Goal: Information Seeking & Learning: Understand process/instructions

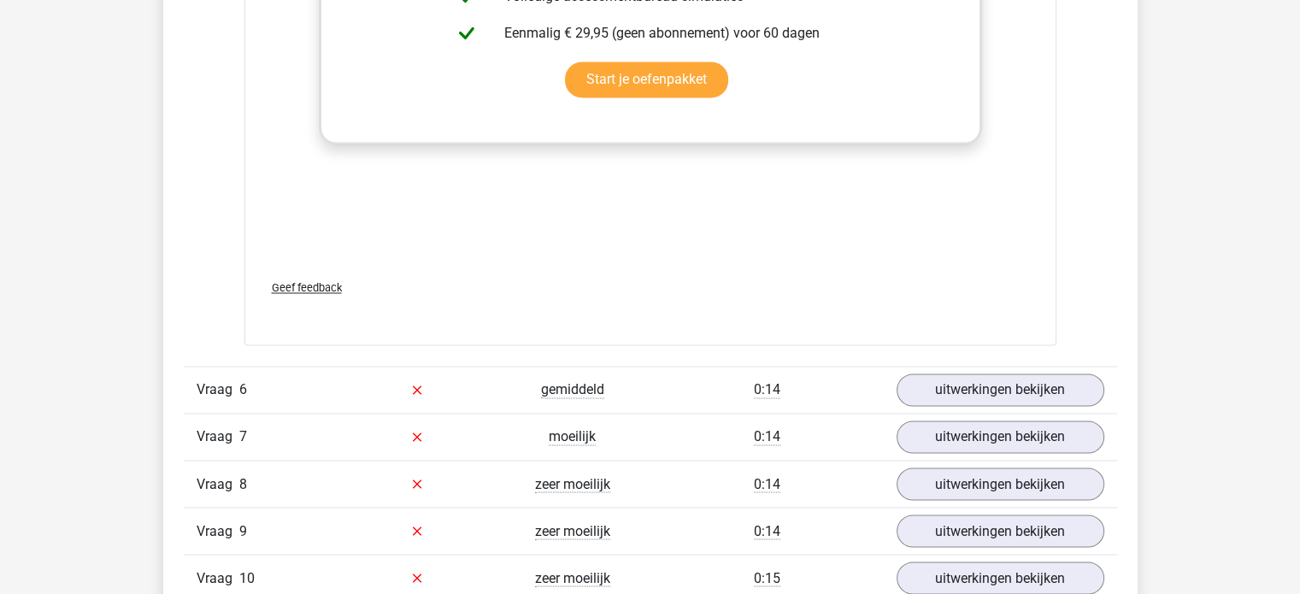
scroll to position [2859, 0]
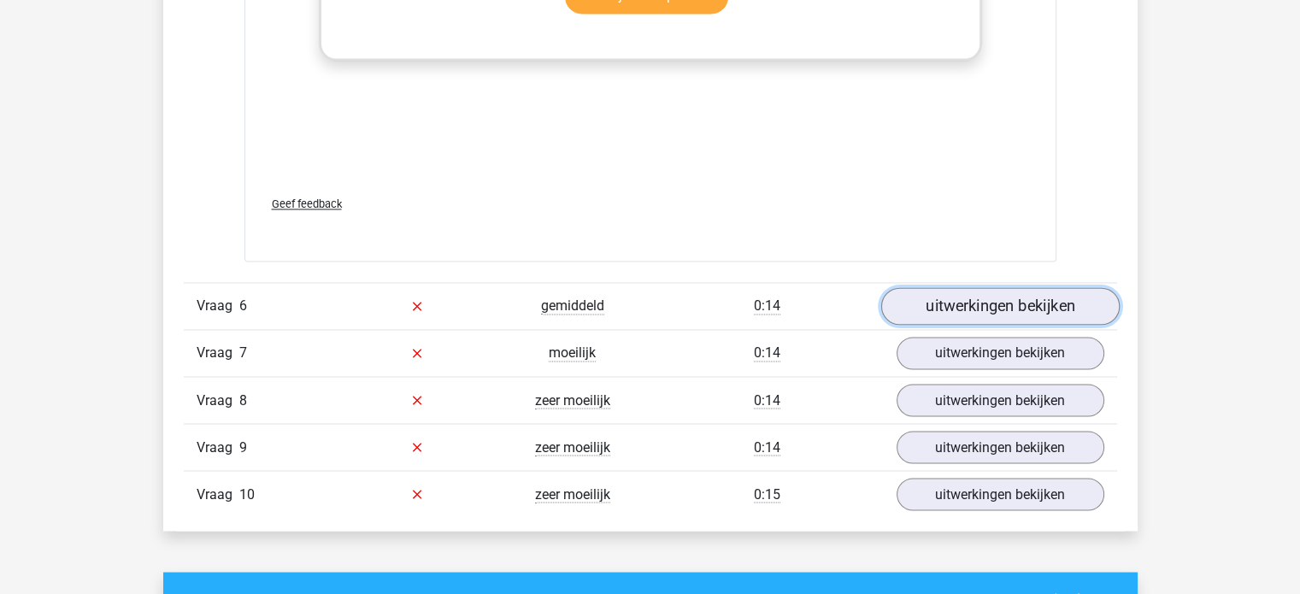
click at [973, 314] on link "uitwerkingen bekijken" at bounding box center [1000, 306] width 239 height 38
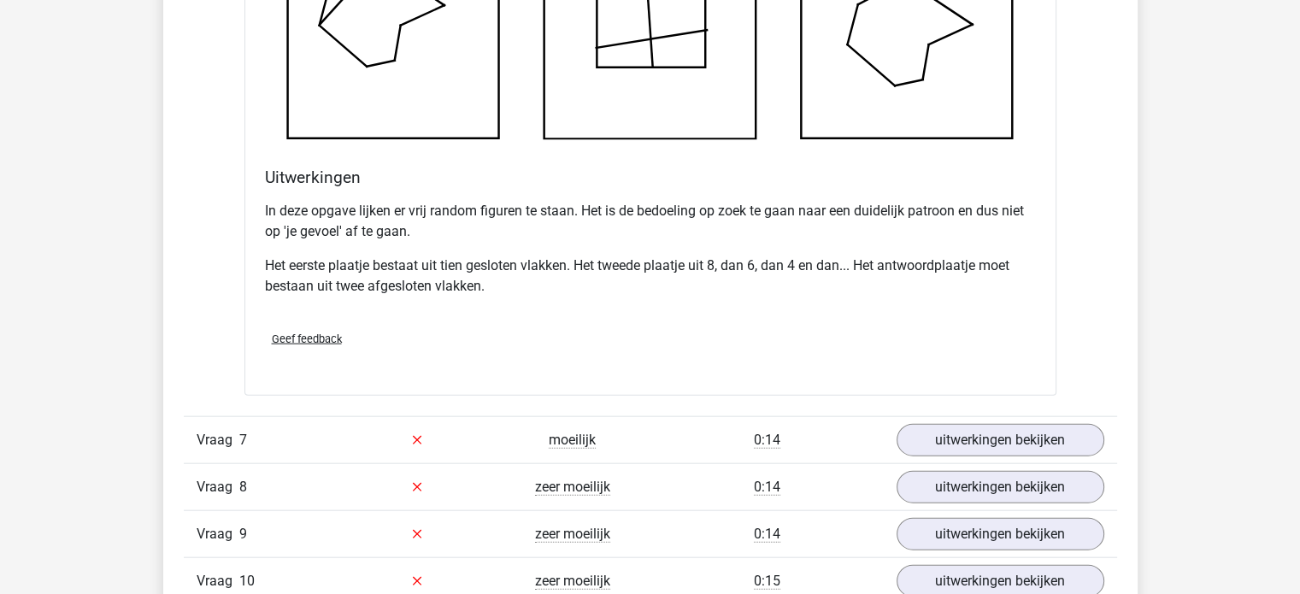
scroll to position [3670, 0]
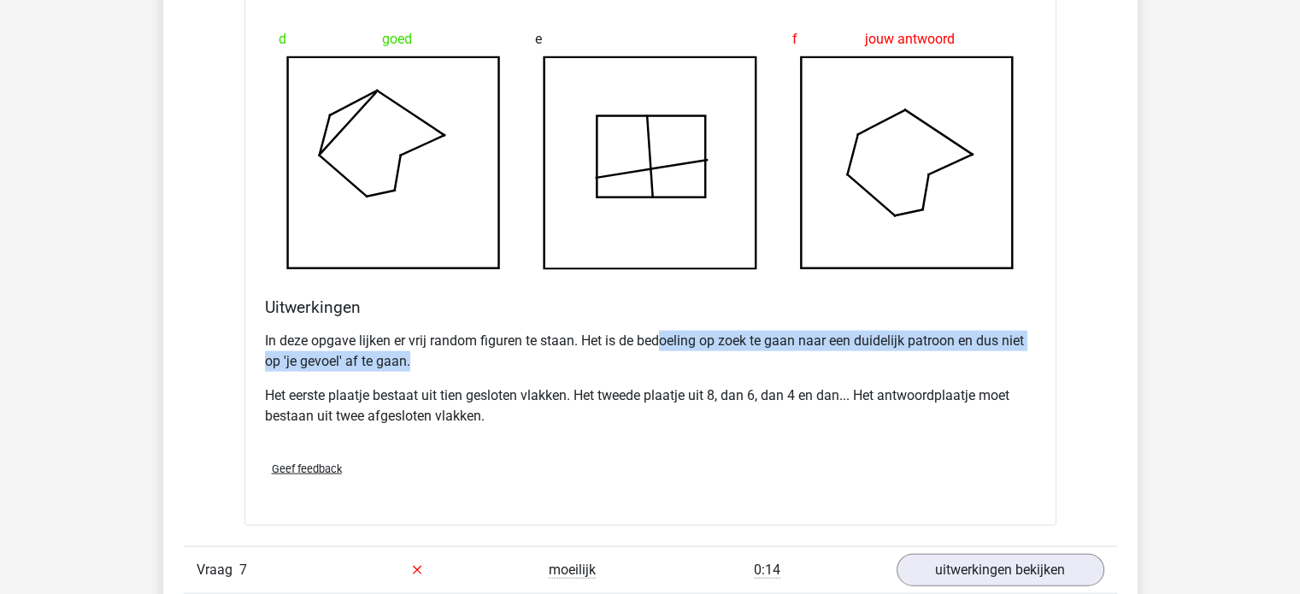
drag, startPoint x: 663, startPoint y: 337, endPoint x: 548, endPoint y: 363, distance: 117.4
click at [548, 363] on p "In deze opgave lijken er vrij random figuren te staan. Het is de bedoeling op z…" at bounding box center [650, 351] width 771 height 41
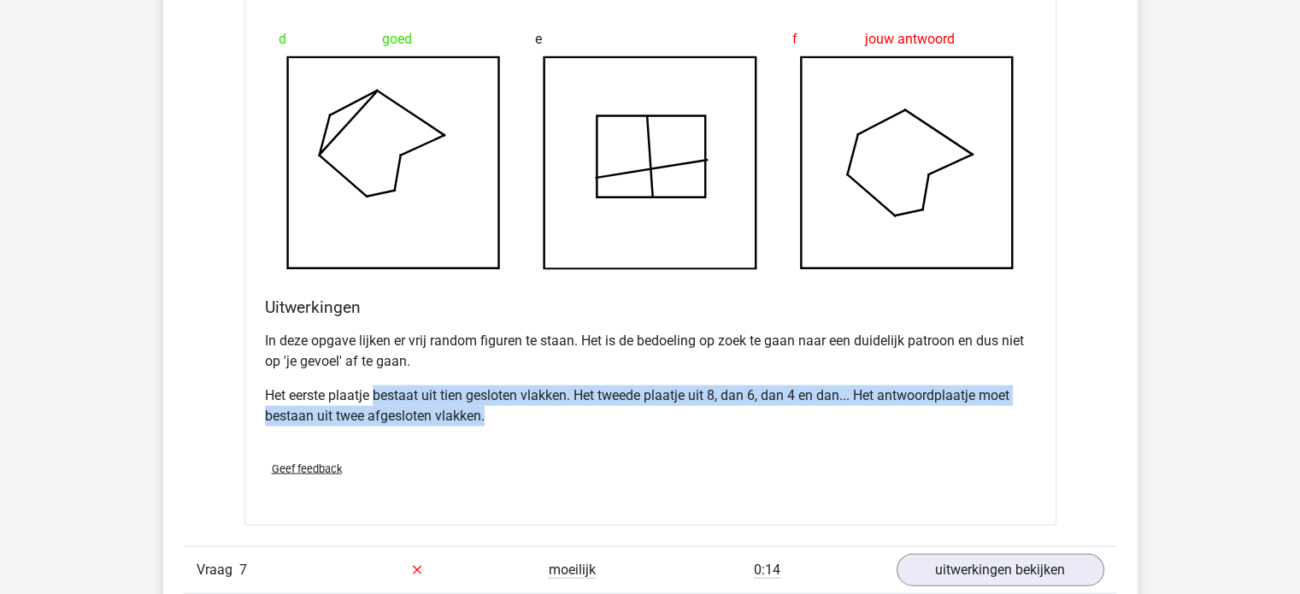
drag, startPoint x: 377, startPoint y: 389, endPoint x: 584, endPoint y: 410, distance: 207.9
click at [584, 410] on p "Het eerste plaatje bestaat uit tien gesloten vlakken. Het tweede plaatje uit 8,…" at bounding box center [650, 406] width 771 height 41
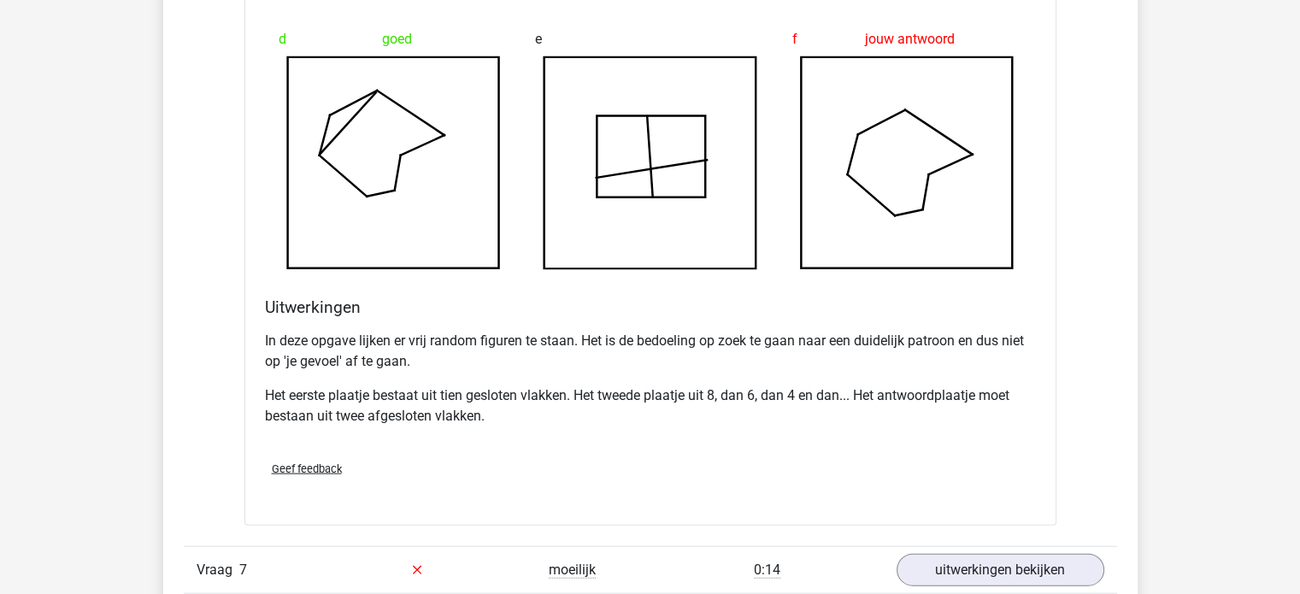
scroll to position [3556, 0]
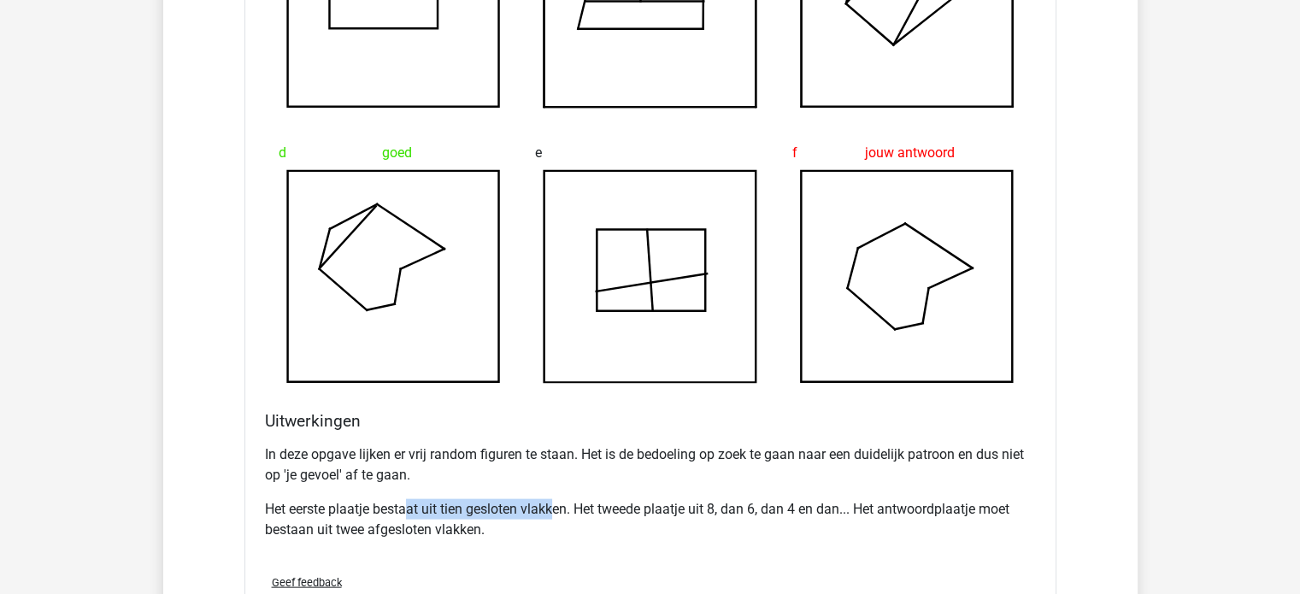
drag, startPoint x: 406, startPoint y: 515, endPoint x: 552, endPoint y: 497, distance: 147.3
click at [552, 499] on p "Het eerste plaatje bestaat uit tien gesloten vlakken. Het tweede plaatje uit 8,…" at bounding box center [650, 519] width 771 height 41
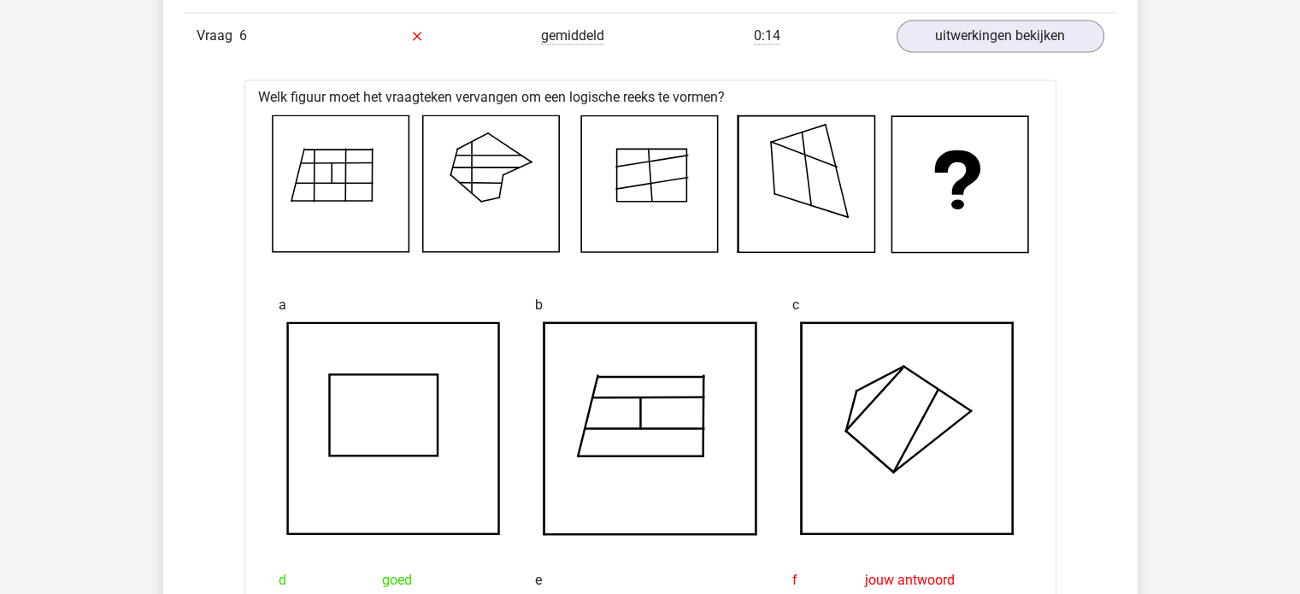
scroll to position [3117, 0]
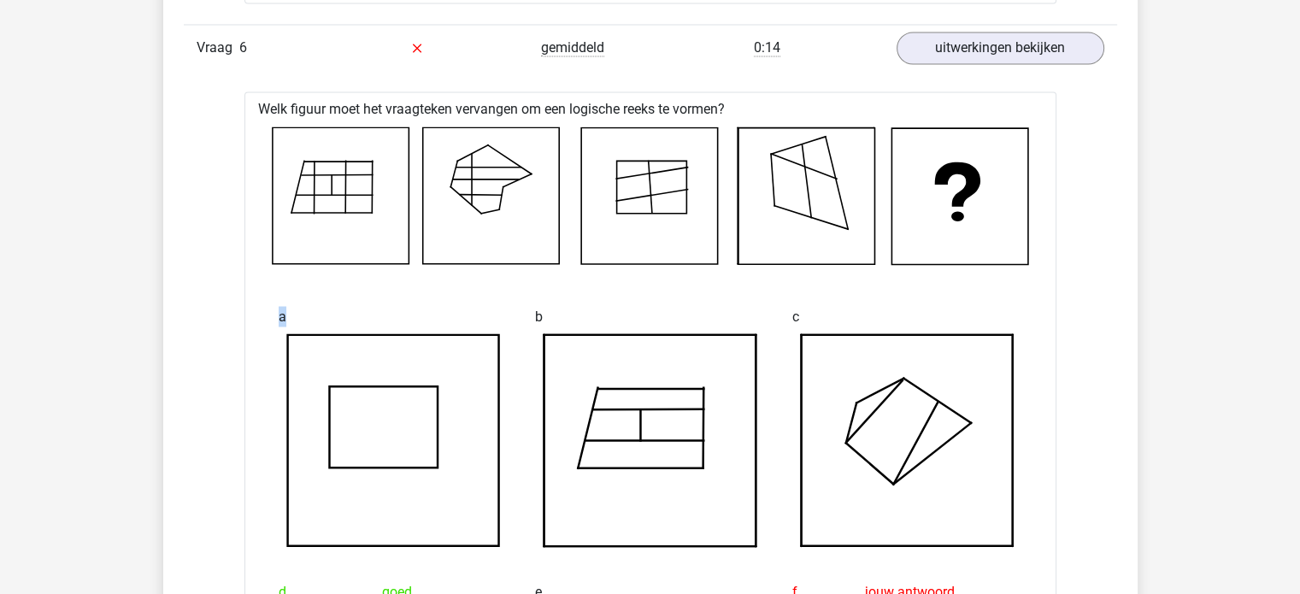
drag, startPoint x: 433, startPoint y: 285, endPoint x: 499, endPoint y: 197, distance: 109.9
click at [499, 197] on div "Welk figuur moet het vraagteken vervangen om een logische reeks te vormen? a b …" at bounding box center [651, 584] width 812 height 987
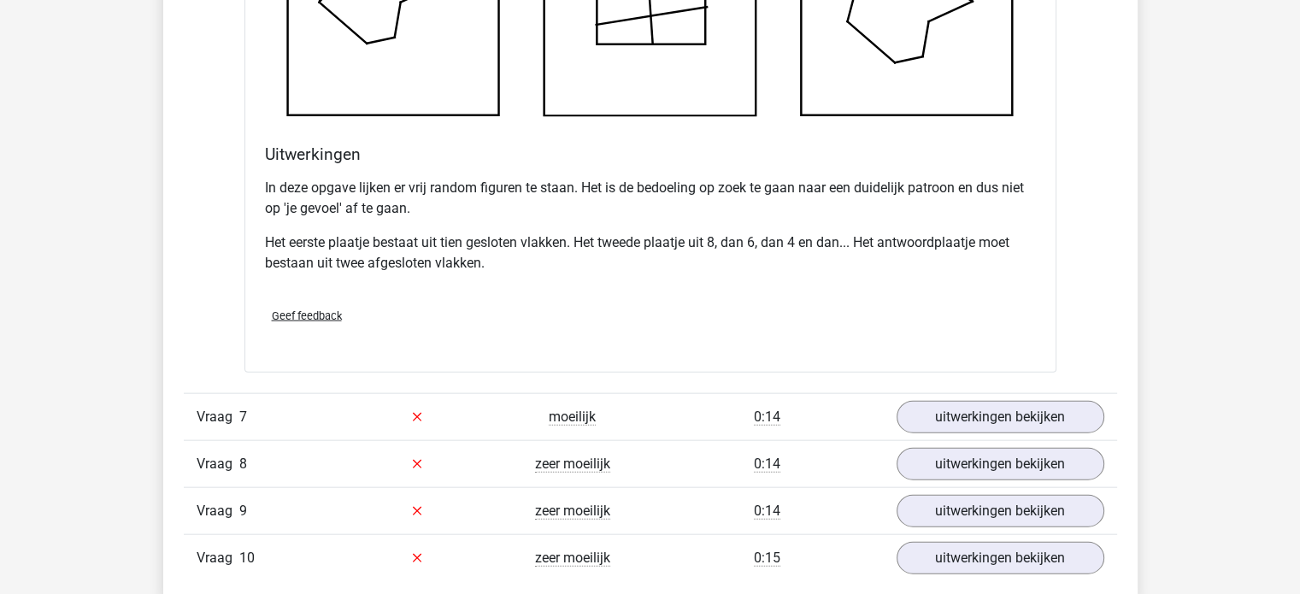
scroll to position [3905, 0]
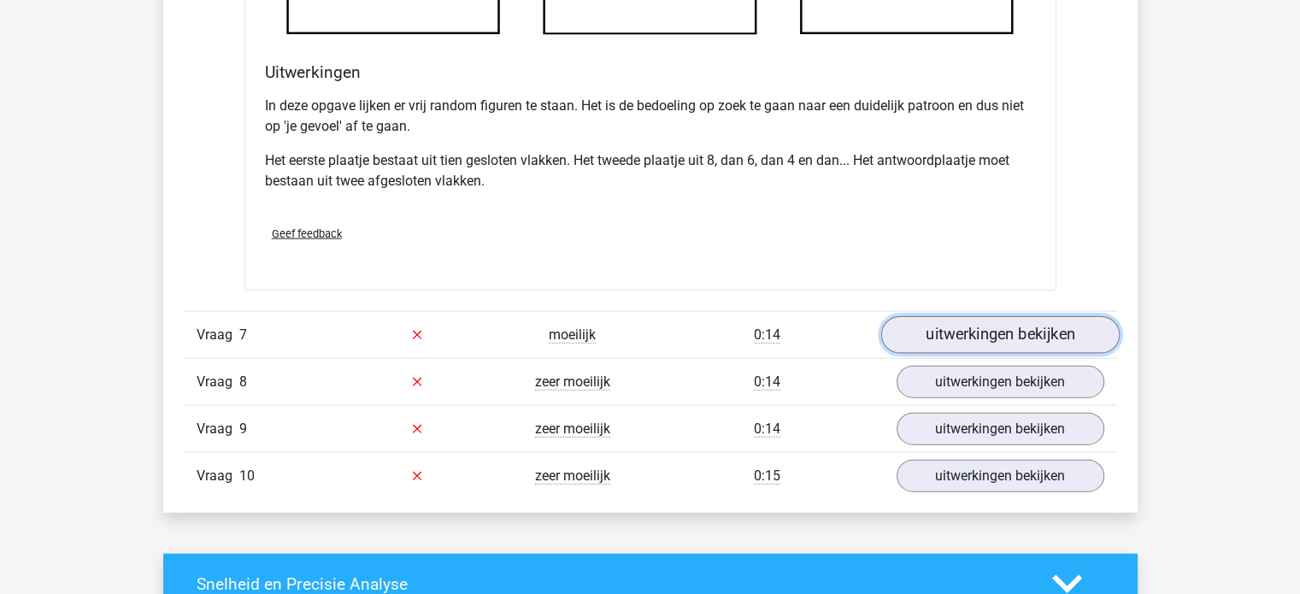
click at [900, 334] on link "uitwerkingen bekijken" at bounding box center [1000, 335] width 239 height 38
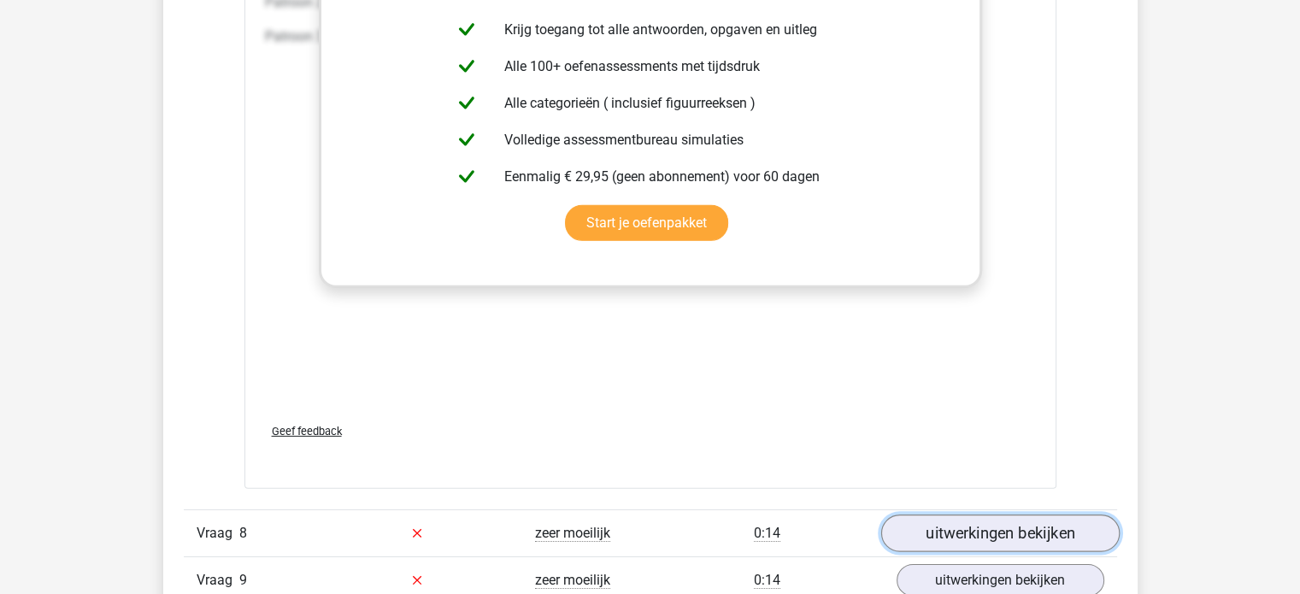
click at [968, 522] on link "uitwerkingen bekijken" at bounding box center [1000, 534] width 239 height 38
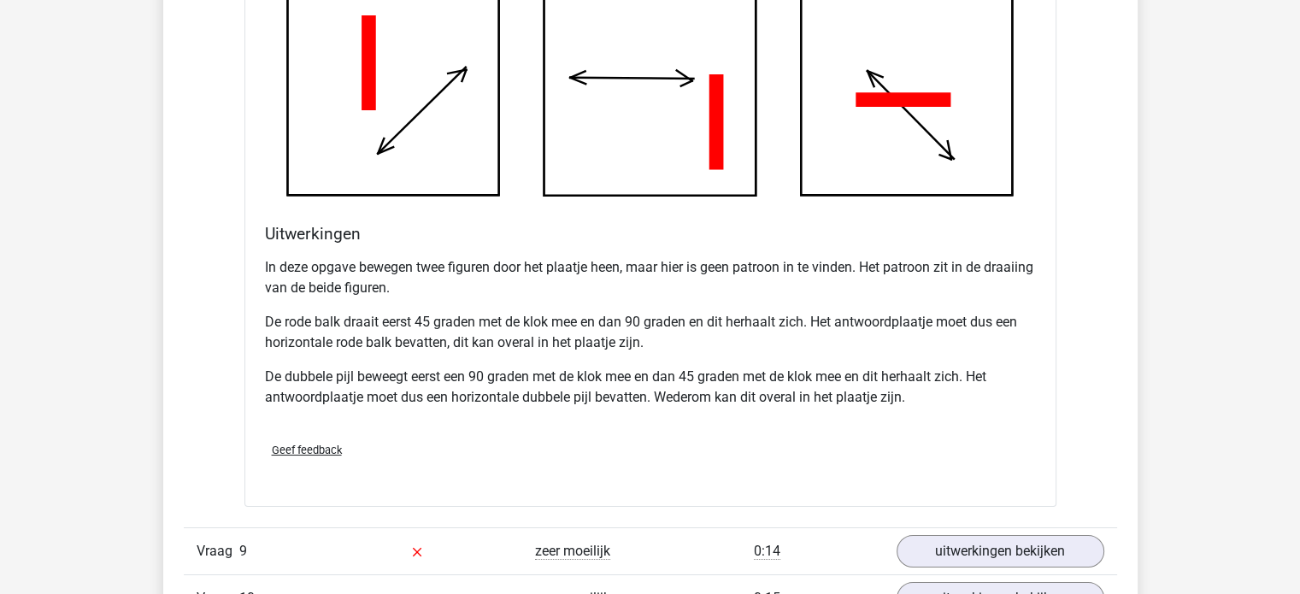
scroll to position [6298, 0]
click at [986, 545] on link "uitwerkingen bekijken" at bounding box center [1000, 553] width 239 height 38
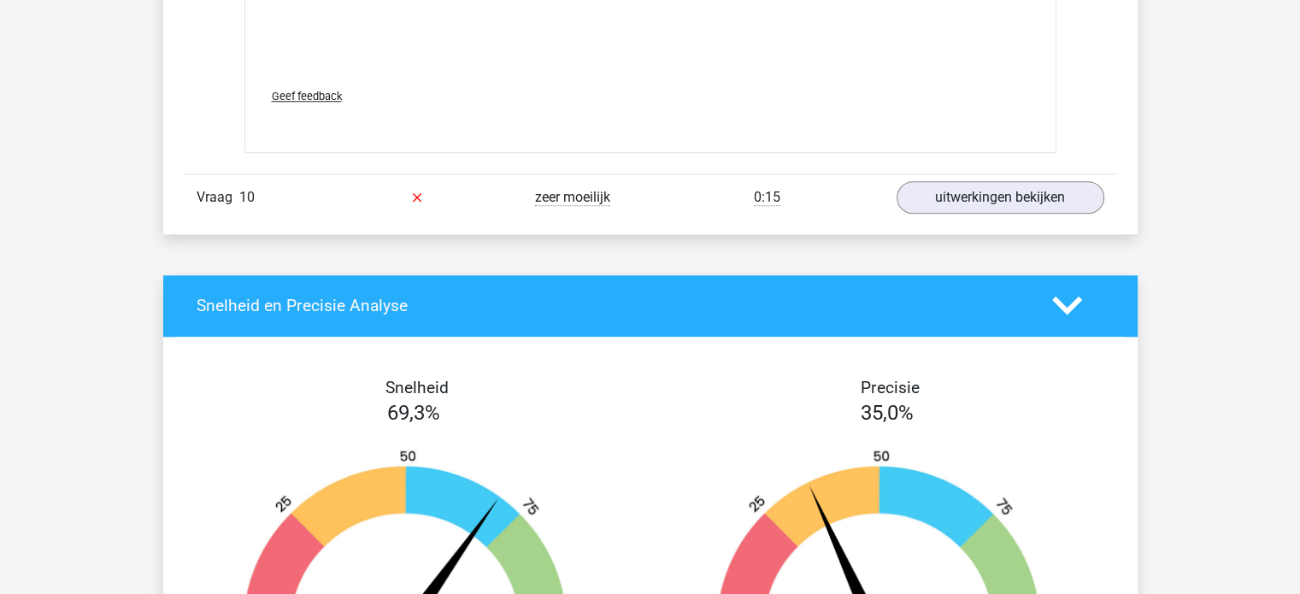
scroll to position [8174, 0]
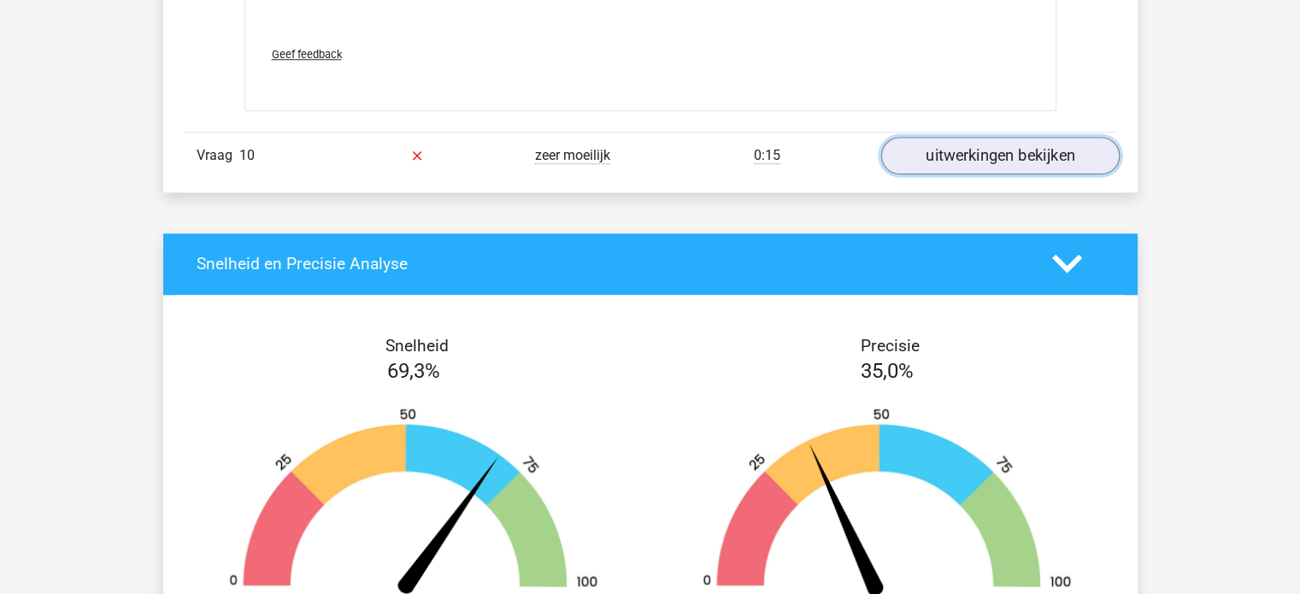
click at [1005, 139] on link "uitwerkingen bekijken" at bounding box center [1000, 156] width 239 height 38
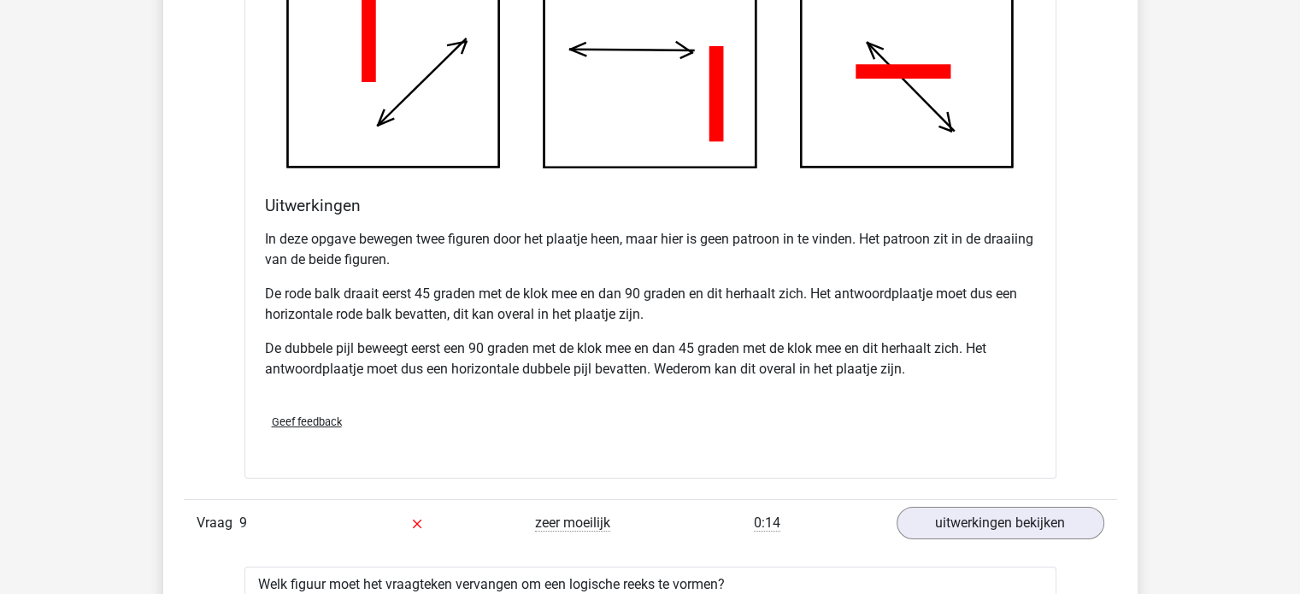
scroll to position [6156, 0]
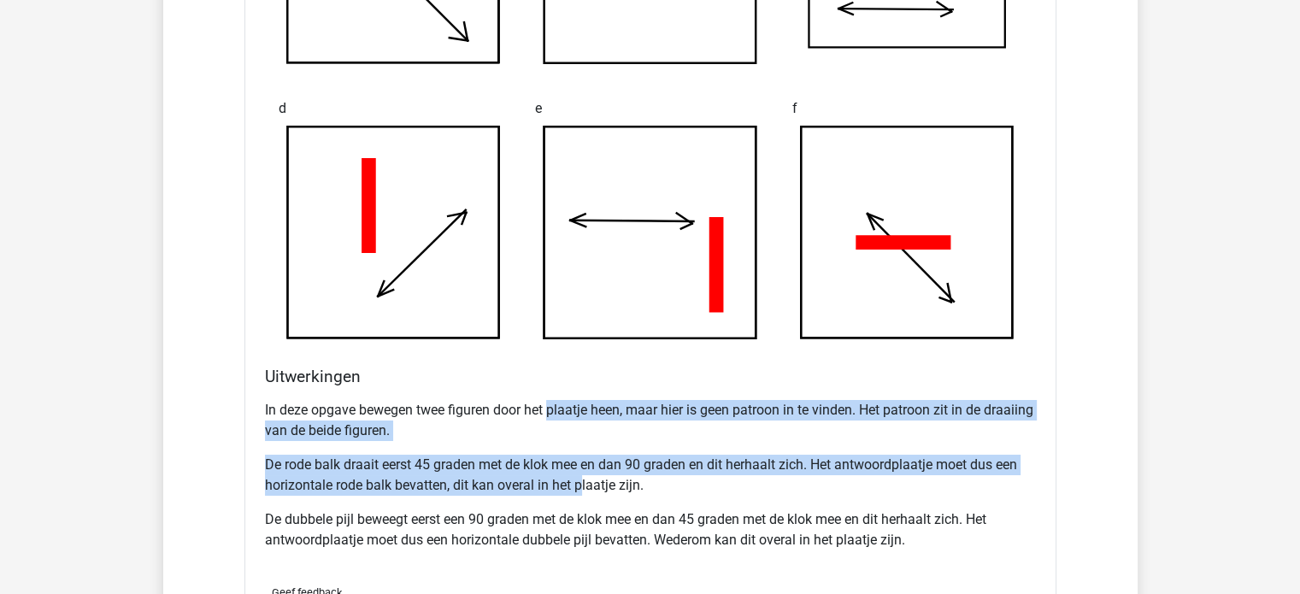
drag, startPoint x: 551, startPoint y: 407, endPoint x: 582, endPoint y: 475, distance: 74.6
click at [582, 475] on div "In deze opgave bewegen twee figuren door het plaatje heen, maar hier is geen pa…" at bounding box center [650, 482] width 771 height 178
click at [582, 475] on p "De rode balk draait eerst 45 graden met de klok mee en dan 90 graden en dit her…" at bounding box center [650, 475] width 771 height 41
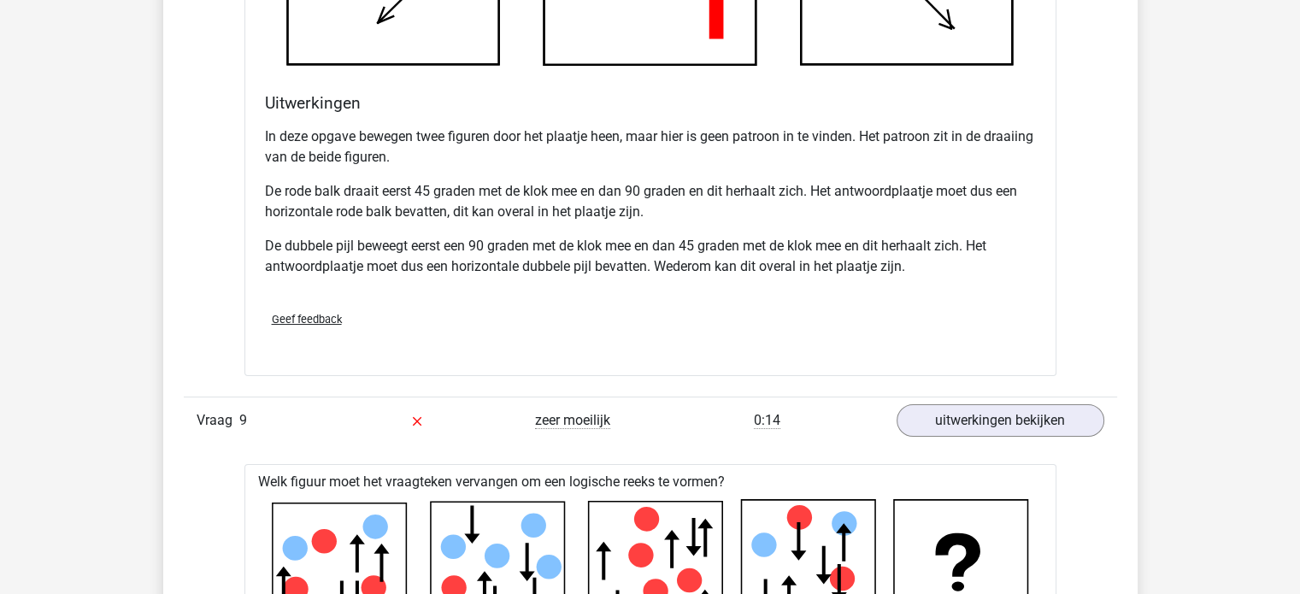
scroll to position [6431, 0]
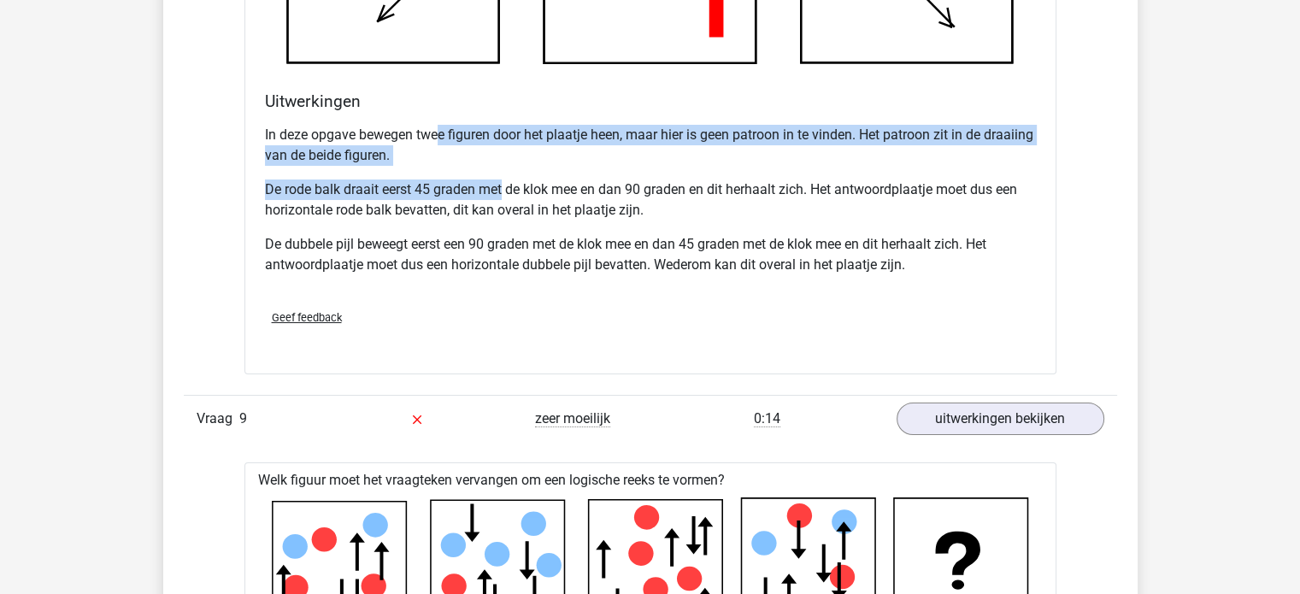
drag, startPoint x: 441, startPoint y: 130, endPoint x: 503, endPoint y: 180, distance: 79.6
click at [503, 180] on div "In deze opgave bewegen twee figuren door het plaatje heen, maar hier is geen pa…" at bounding box center [650, 207] width 771 height 178
click at [503, 180] on p "De rode balk draait eerst 45 graden met de klok mee en dan 90 graden en dit her…" at bounding box center [650, 200] width 771 height 41
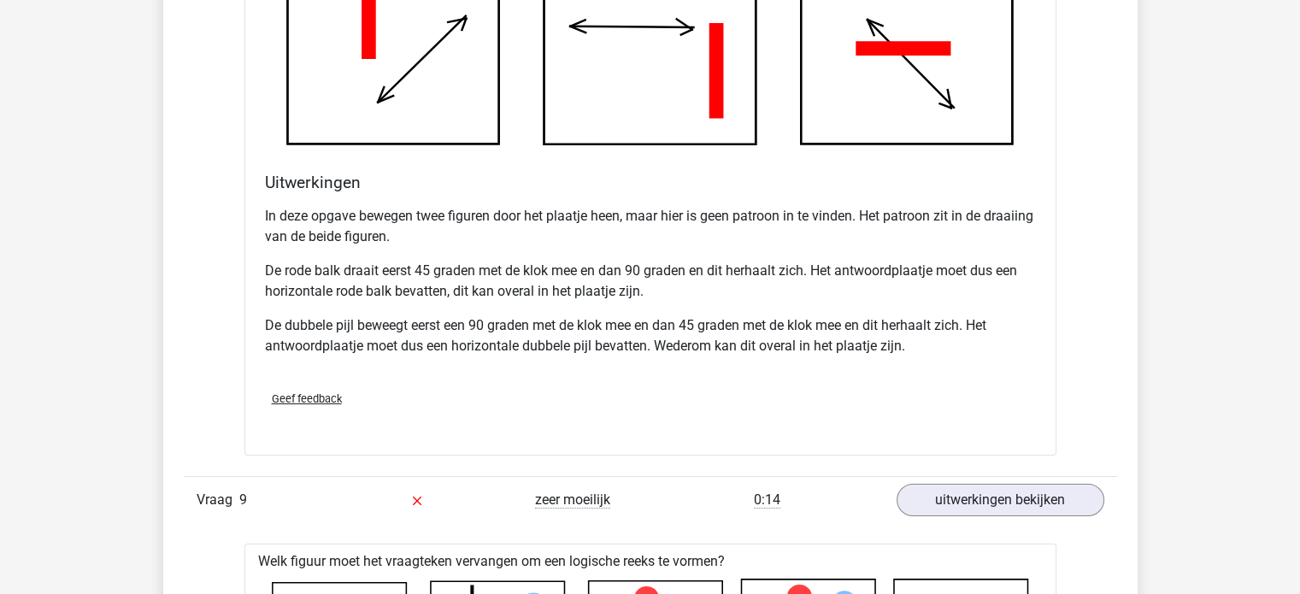
scroll to position [6349, 0]
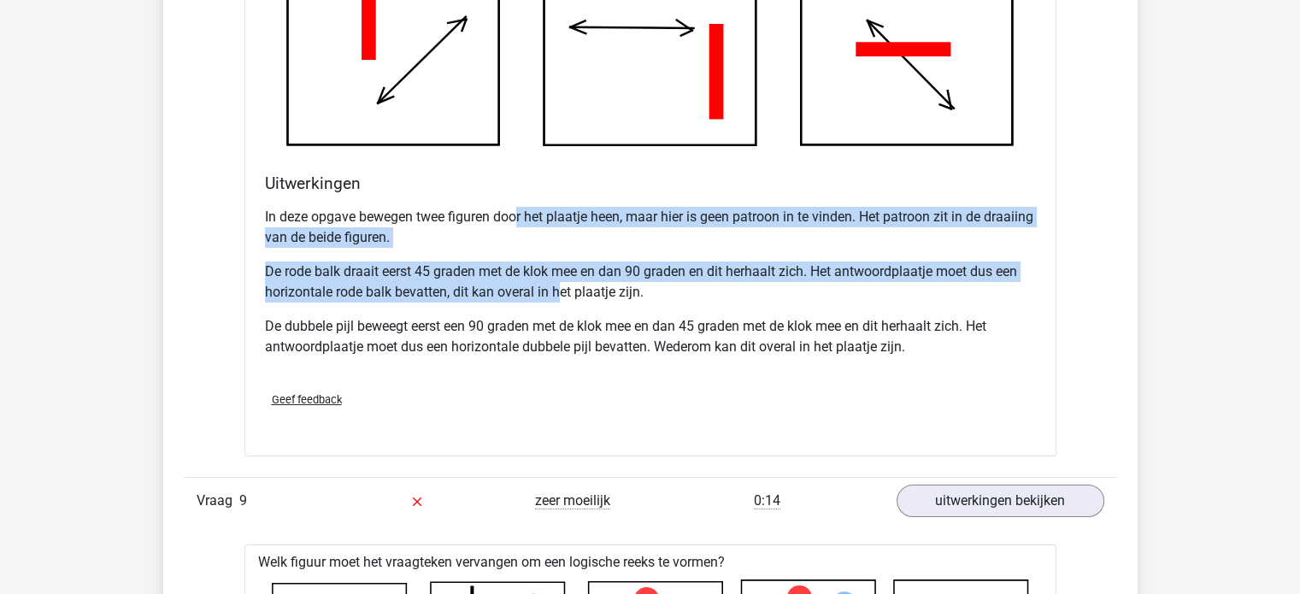
drag, startPoint x: 517, startPoint y: 203, endPoint x: 561, endPoint y: 278, distance: 87.0
click at [561, 278] on div "In deze opgave bewegen twee figuren door het plaatje heen, maar hier is geen pa…" at bounding box center [650, 289] width 771 height 178
click at [561, 278] on p "De rode balk draait eerst 45 graden met de klok mee en dan 90 graden en dit her…" at bounding box center [650, 282] width 771 height 41
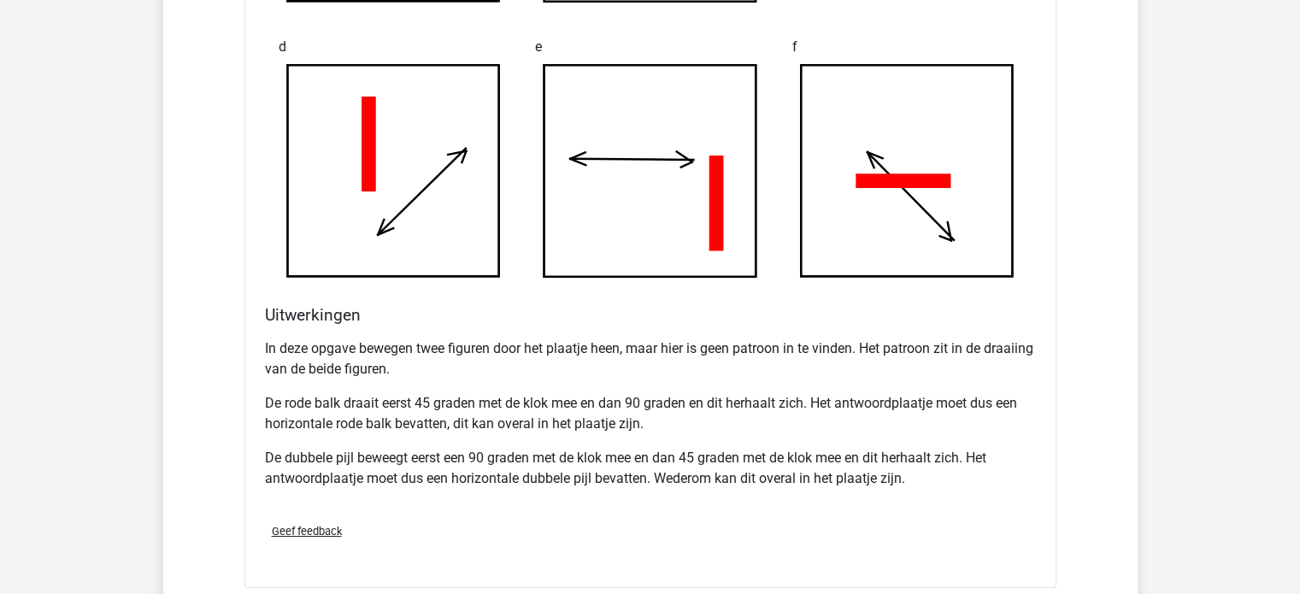
scroll to position [6402, 0]
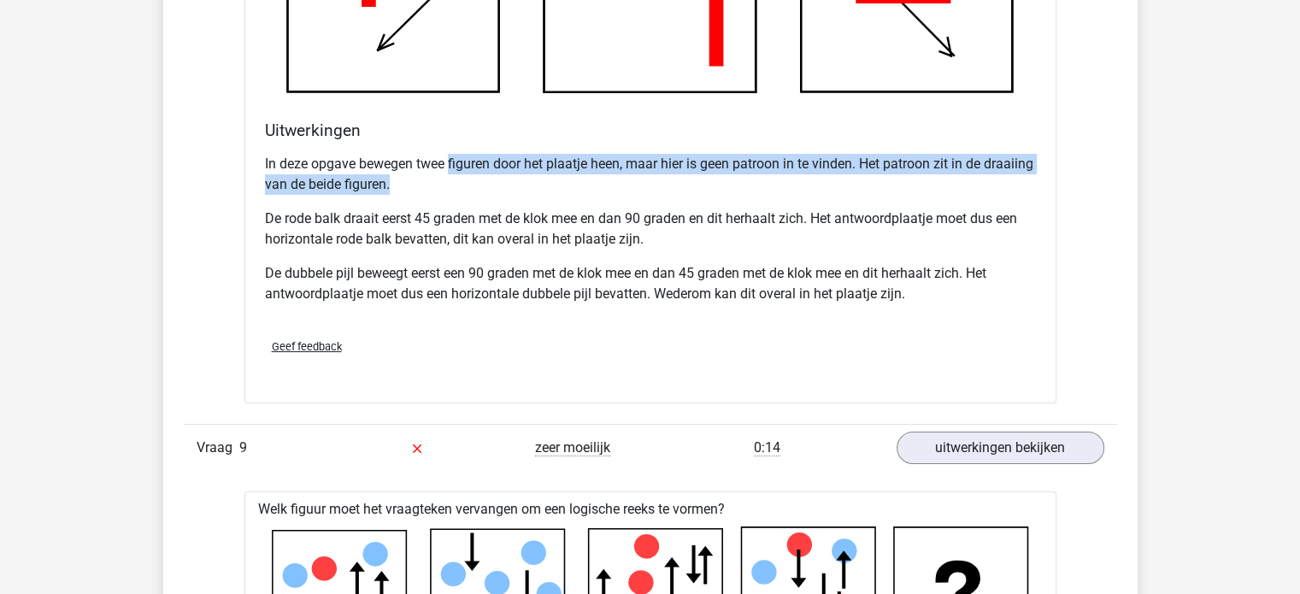
drag, startPoint x: 449, startPoint y: 151, endPoint x: 580, endPoint y: 180, distance: 133.8
click at [580, 180] on p "In deze opgave bewegen twee figuren door het plaatje heen, maar hier is geen pa…" at bounding box center [650, 174] width 771 height 41
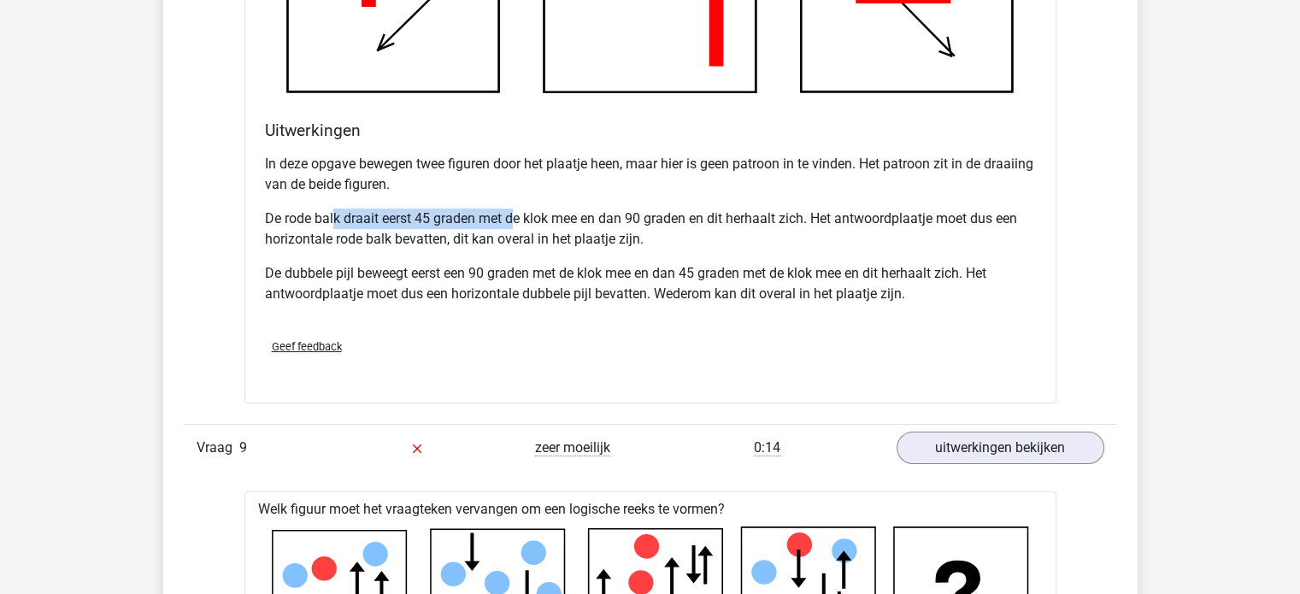
drag, startPoint x: 333, startPoint y: 208, endPoint x: 511, endPoint y: 213, distance: 178.8
click at [511, 213] on p "De rode balk draait eerst 45 graden met de klok mee en dan 90 graden en dit her…" at bounding box center [650, 229] width 771 height 41
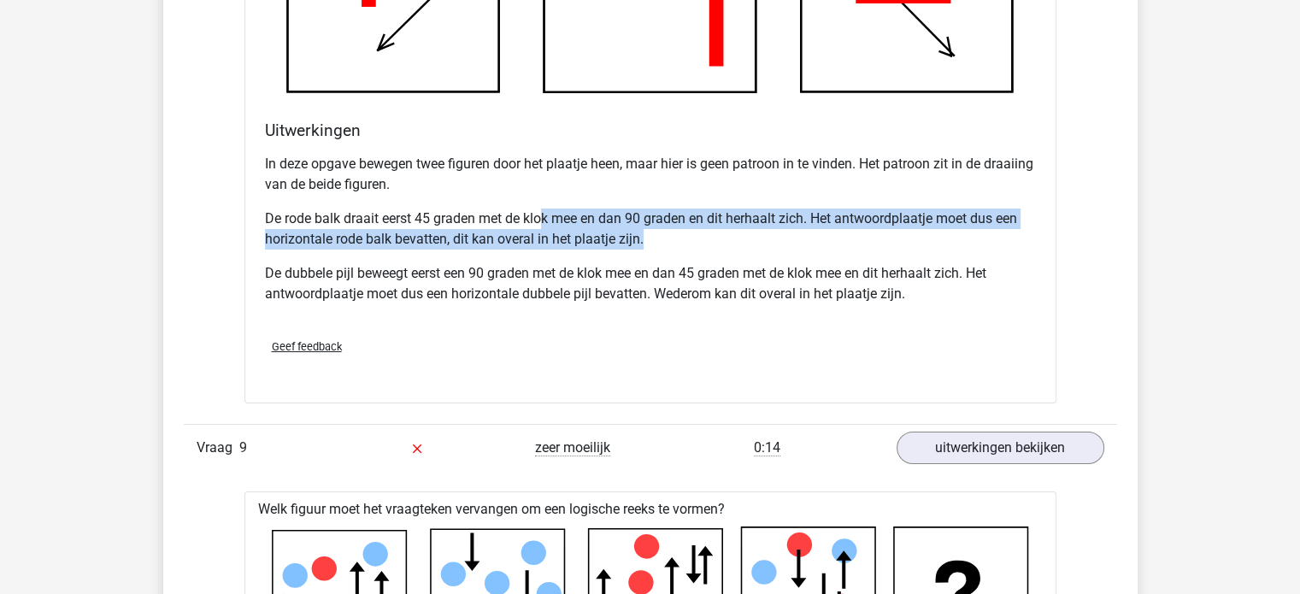
drag, startPoint x: 542, startPoint y: 212, endPoint x: 698, endPoint y: 228, distance: 156.5
click at [698, 228] on p "De rode balk draait eerst 45 graden met de klok mee en dan 90 graden en dit her…" at bounding box center [650, 229] width 771 height 41
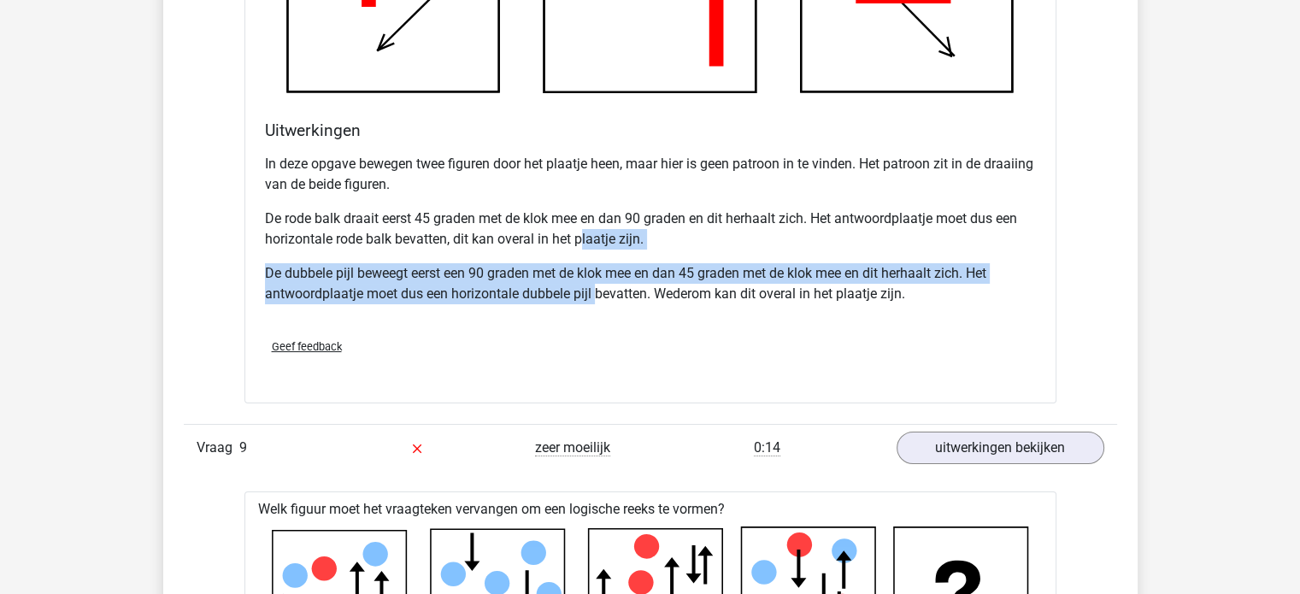
drag, startPoint x: 584, startPoint y: 237, endPoint x: 595, endPoint y: 286, distance: 50.8
click at [595, 286] on div "In deze opgave bewegen twee figuren door het plaatje heen, maar hier is geen pa…" at bounding box center [650, 236] width 771 height 178
click at [595, 286] on p "De dubbele pijl beweegt eerst een 90 graden met de klok mee en dan 45 graden me…" at bounding box center [650, 283] width 771 height 41
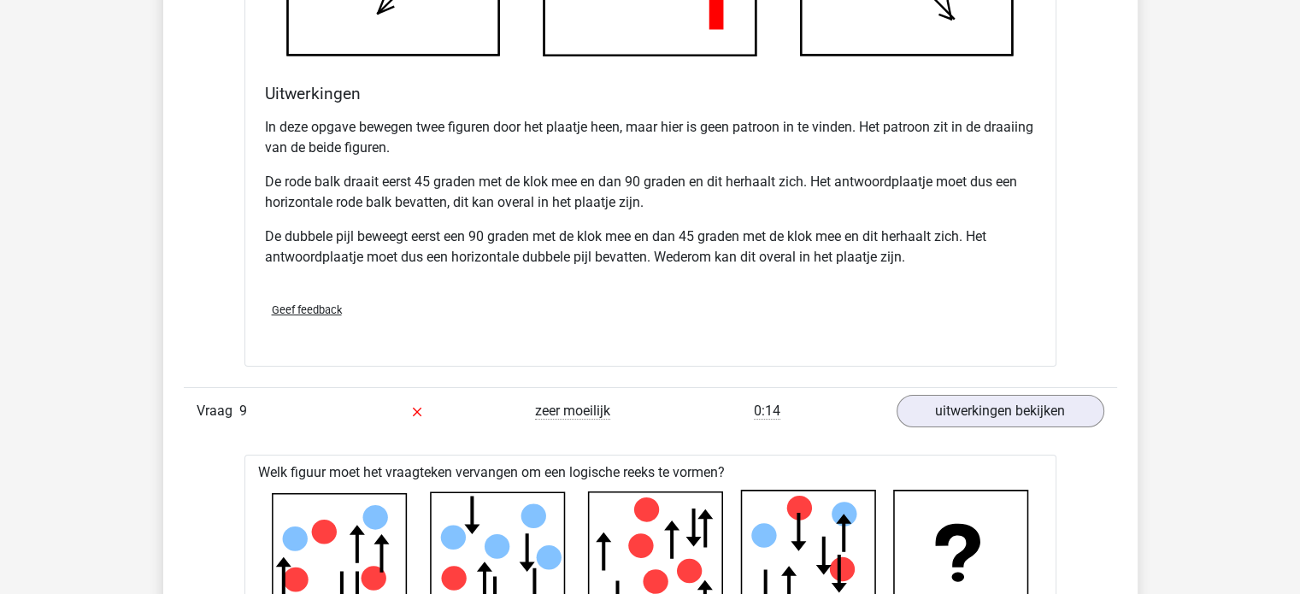
scroll to position [6449, 0]
